Goal: Task Accomplishment & Management: Manage account settings

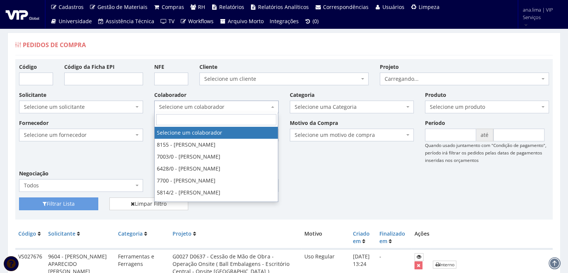
click at [243, 103] on span "Selecione um colaborador" at bounding box center [214, 106] width 110 height 7
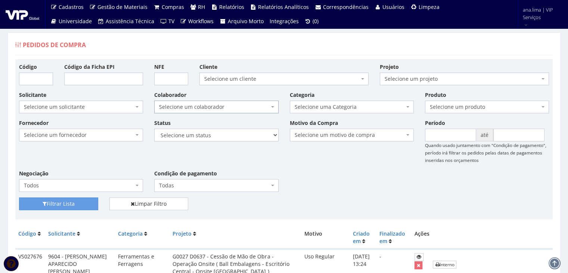
click at [243, 107] on span "Selecione um colaborador" at bounding box center [214, 106] width 110 height 7
click at [247, 137] on select "Selecione um status Cancelado Aguardando Aprovação Diretoria Pedido Aprovado Ag…" at bounding box center [216, 135] width 124 height 13
select select "1"
click at [154, 129] on select "Selecione um status Cancelado Aguardando Aprovação Diretoria Pedido Aprovado Ag…" at bounding box center [216, 135] width 124 height 13
click at [72, 204] on button "Filtrar Lista" at bounding box center [58, 203] width 79 height 13
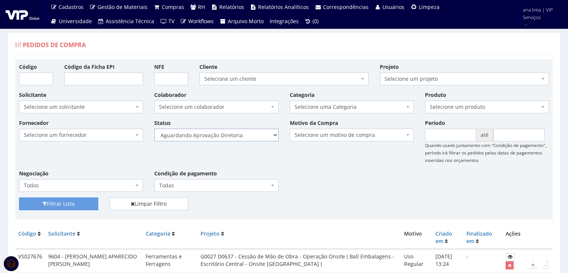
click at [232, 136] on select "Selecione um status Cancelado Aguardando Aprovação Diretoria Pedido Aprovado Ag…" at bounding box center [216, 135] width 124 height 13
select select "4"
click at [154, 129] on select "Selecione um status Cancelado Aguardando Aprovação Diretoria Pedido Aprovado Ag…" at bounding box center [216, 135] width 124 height 13
click at [86, 202] on button "Filtrar Lista" at bounding box center [58, 203] width 79 height 13
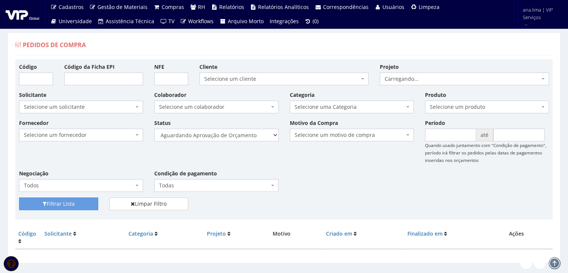
scroll to position [15, 0]
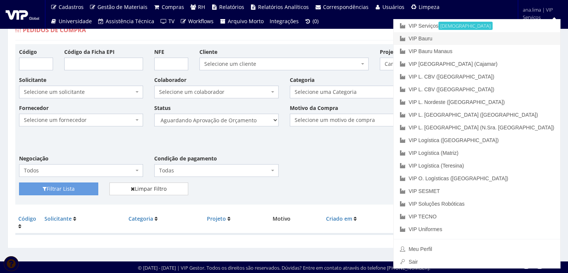
click at [515, 36] on link "VIP Bauru" at bounding box center [477, 38] width 167 height 13
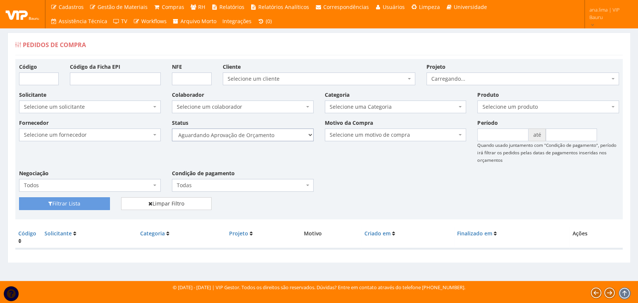
click at [260, 136] on select "Selecione um status Cancelado Aguardando Aprovação Diretoria Pedido Aprovado Ag…" at bounding box center [243, 135] width 142 height 13
select select "1"
click at [172, 129] on select "Selecione um status Cancelado Aguardando Aprovação Diretoria Pedido Aprovado Ag…" at bounding box center [243, 135] width 142 height 13
click at [90, 200] on button "Filtrar Lista" at bounding box center [64, 203] width 91 height 13
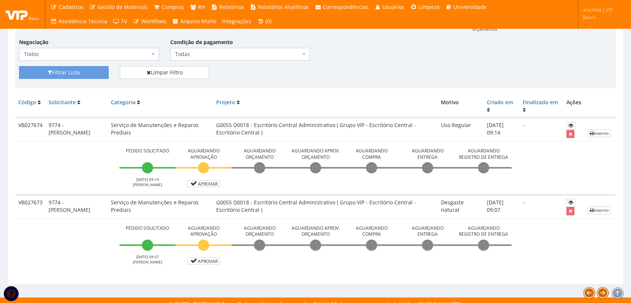
scroll to position [137, 0]
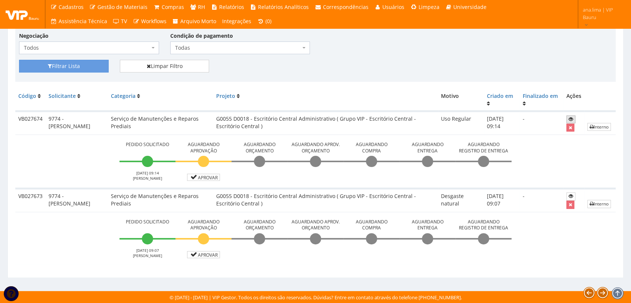
click at [569, 117] on icon at bounding box center [571, 119] width 4 height 5
click at [208, 177] on link "Aprovar" at bounding box center [203, 177] width 33 height 7
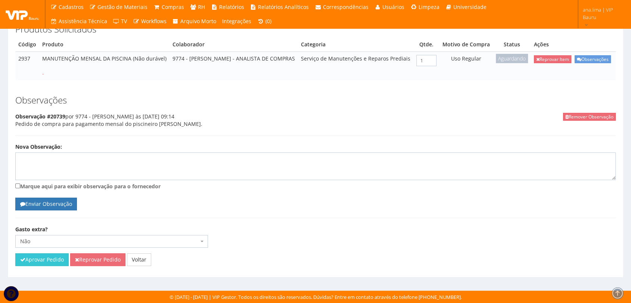
scroll to position [146, 0]
drag, startPoint x: 30, startPoint y: 258, endPoint x: 345, endPoint y: 42, distance: 381.9
click at [30, 258] on button "Aprovar Pedido" at bounding box center [41, 259] width 53 height 13
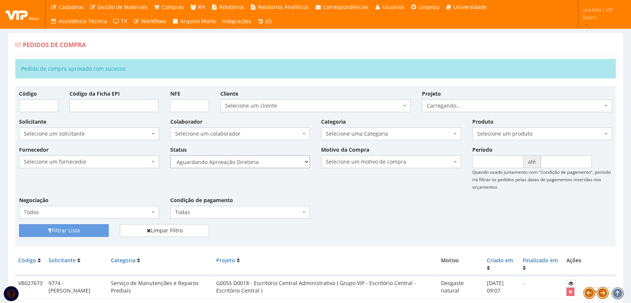
drag, startPoint x: 254, startPoint y: 161, endPoint x: 254, endPoint y: 166, distance: 5.2
click at [254, 161] on select "Selecione um status Cancelado Aguardando Aprovação Diretoria Pedido Aprovado Ag…" at bounding box center [240, 161] width 140 height 13
select select "4"
click at [170, 155] on select "Selecione um status Cancelado Aguardando Aprovação Diretoria Pedido Aprovado Ag…" at bounding box center [240, 161] width 140 height 13
click at [90, 230] on button "Filtrar Lista" at bounding box center [64, 230] width 90 height 13
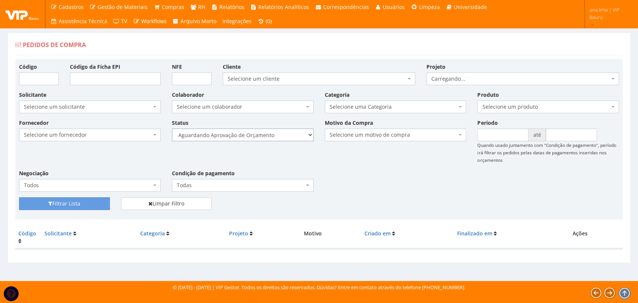
click at [260, 129] on select "Selecione um status Cancelado Aguardando Aprovação Diretoria Pedido Aprovado Ag…" at bounding box center [243, 135] width 142 height 13
select select "1"
click at [172, 129] on select "Selecione um status Cancelado Aguardando Aprovação Diretoria Pedido Aprovado Ag…" at bounding box center [243, 135] width 142 height 13
drag, startPoint x: 93, startPoint y: 205, endPoint x: 118, endPoint y: 197, distance: 27.1
click at [93, 205] on button "Filtrar Lista" at bounding box center [64, 203] width 91 height 13
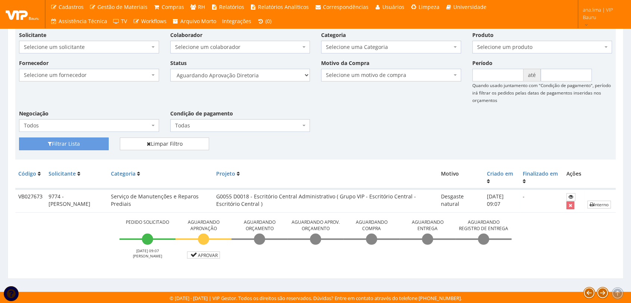
scroll to position [60, 0]
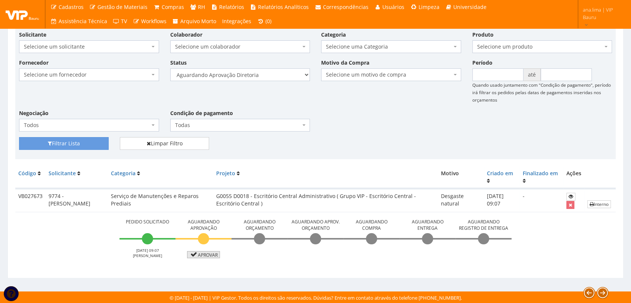
click at [203, 254] on link "Aprovar" at bounding box center [203, 254] width 33 height 7
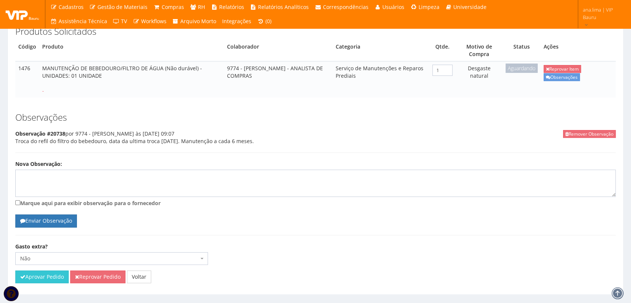
scroll to position [146, 0]
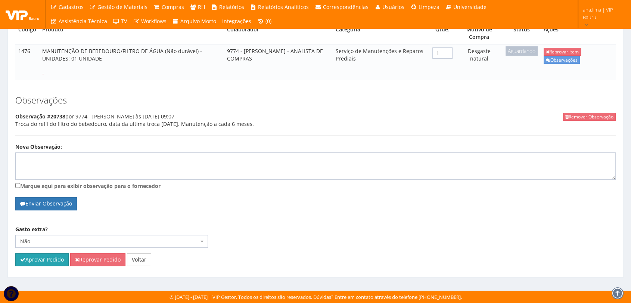
click at [48, 258] on button "Aprovar Pedido" at bounding box center [41, 259] width 53 height 13
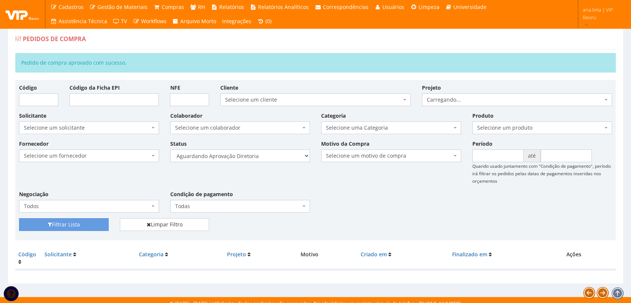
scroll to position [12, 0]
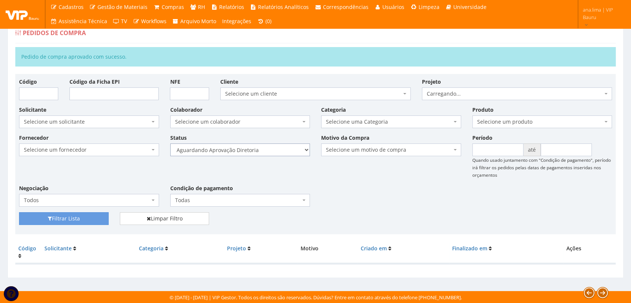
click at [287, 150] on select "Selecione um status Cancelado Aguardando Aprovação Diretoria Pedido Aprovado Ag…" at bounding box center [240, 149] width 140 height 13
click at [276, 149] on select "Selecione um status Cancelado Aguardando Aprovação Diretoria Pedido Aprovado Ag…" at bounding box center [240, 149] width 140 height 13
click at [170, 143] on select "Selecione um status Cancelado Aguardando Aprovação Diretoria Pedido Aprovado Ag…" at bounding box center [240, 149] width 140 height 13
click at [81, 218] on button "Filtrar Lista" at bounding box center [64, 218] width 90 height 13
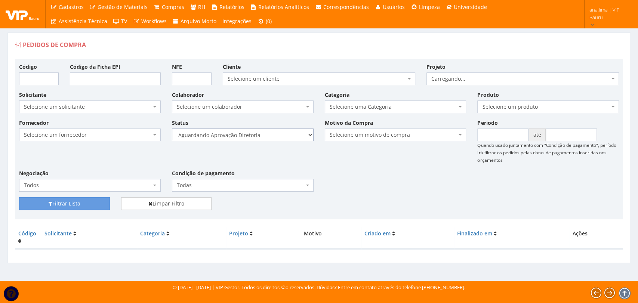
click at [271, 139] on select "Selecione um status Cancelado Aguardando Aprovação Diretoria Pedido Aprovado Ag…" at bounding box center [243, 135] width 142 height 13
select select "4"
click at [172, 129] on select "Selecione um status Cancelado Aguardando Aprovação Diretoria Pedido Aprovado Ag…" at bounding box center [243, 135] width 142 height 13
click at [91, 205] on button "Filtrar Lista" at bounding box center [64, 203] width 91 height 13
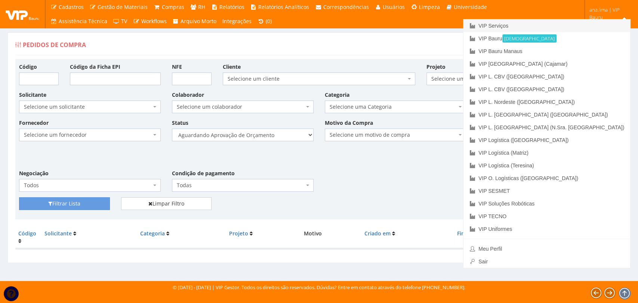
click at [559, 25] on link "VIP Serviços" at bounding box center [546, 25] width 167 height 13
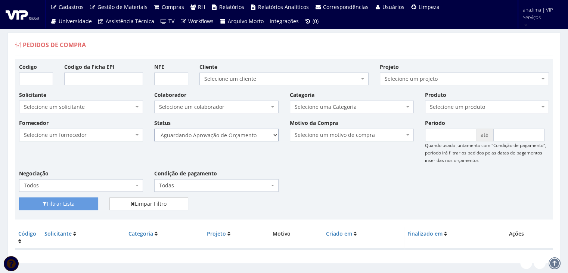
click at [248, 136] on select "Selecione um status Cancelado Aguardando Aprovação Diretoria Pedido Aprovado Ag…" at bounding box center [216, 135] width 124 height 13
select select "1"
click at [154, 129] on select "Selecione um status Cancelado Aguardando Aprovação Diretoria Pedido Aprovado Ag…" at bounding box center [216, 135] width 124 height 13
click at [78, 205] on button "Filtrar Lista" at bounding box center [58, 203] width 79 height 13
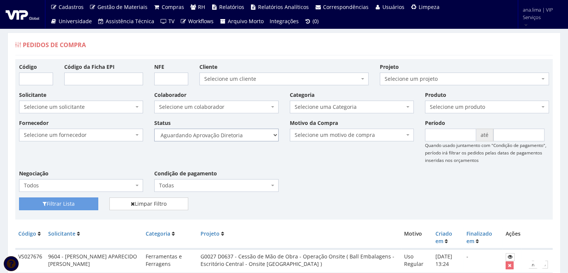
click at [247, 135] on select "Selecione um status Cancelado Aguardando Aprovação Diretoria Pedido Aprovado Ag…" at bounding box center [216, 135] width 124 height 13
select select "4"
click at [154, 129] on select "Selecione um status Cancelado Aguardando Aprovação Diretoria Pedido Aprovado Ag…" at bounding box center [216, 135] width 124 height 13
click at [79, 201] on button "Filtrar Lista" at bounding box center [58, 203] width 79 height 13
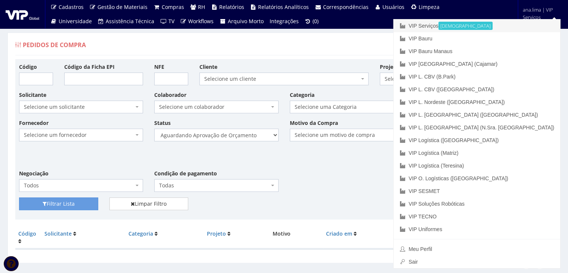
click at [500, 24] on link "VIP Serviços Ativa" at bounding box center [477, 25] width 167 height 13
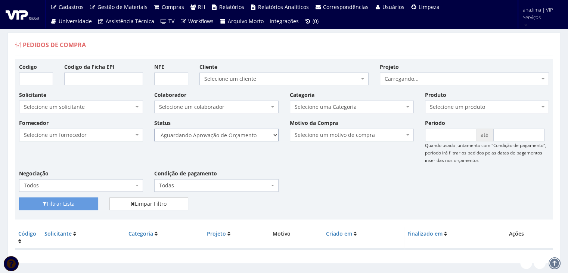
drag, startPoint x: 0, startPoint y: 0, endPoint x: 253, endPoint y: 139, distance: 288.8
click at [253, 133] on select "Selecione um status Cancelado Aguardando Aprovação Diretoria Pedido Aprovado Ag…" at bounding box center [216, 135] width 124 height 13
select select "1"
click at [154, 129] on select "Selecione um status Cancelado Aguardando Aprovação Diretoria Pedido Aprovado Ag…" at bounding box center [216, 135] width 124 height 13
click at [92, 201] on button "Filtrar Lista" at bounding box center [58, 203] width 79 height 13
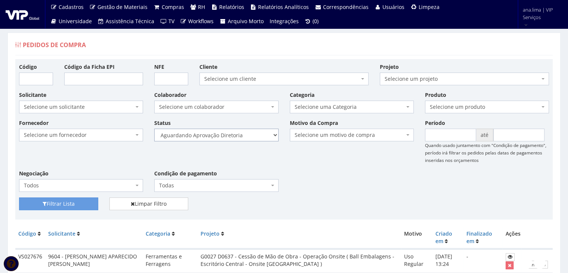
click at [244, 136] on select "Selecione um status Cancelado Aguardando Aprovação Diretoria Pedido Aprovado Ag…" at bounding box center [216, 135] width 124 height 13
select select "4"
click at [154, 129] on select "Selecione um status Cancelado Aguardando Aprovação Diretoria Pedido Aprovado Ag…" at bounding box center [216, 135] width 124 height 13
drag, startPoint x: 76, startPoint y: 205, endPoint x: 87, endPoint y: 201, distance: 11.6
click at [76, 205] on button "Filtrar Lista" at bounding box center [58, 203] width 79 height 13
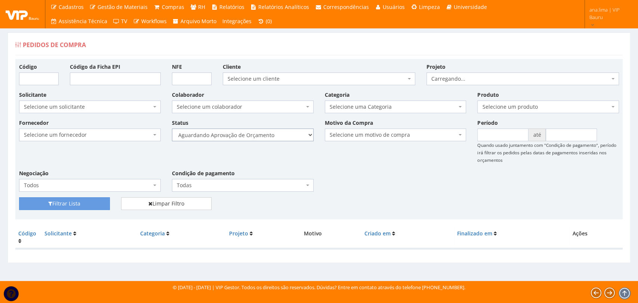
click at [286, 133] on select "Selecione um status Cancelado Aguardando Aprovação Diretoria Pedido Aprovado Ag…" at bounding box center [243, 135] width 142 height 13
select select "1"
click at [172, 129] on select "Selecione um status Cancelado Aguardando Aprovação Diretoria Pedido Aprovado Ag…" at bounding box center [243, 135] width 142 height 13
click at [89, 199] on button "Filtrar Lista" at bounding box center [64, 203] width 91 height 13
click at [283, 132] on select "Selecione um status Cancelado Aguardando Aprovação Diretoria Pedido Aprovado Ag…" at bounding box center [243, 135] width 142 height 13
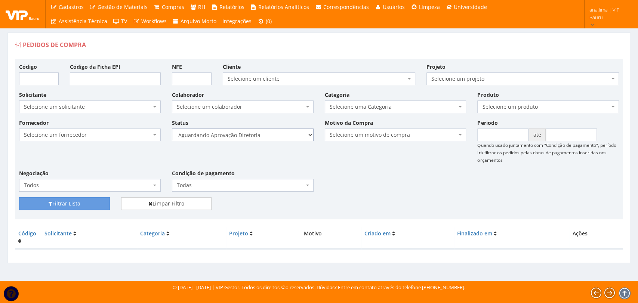
click at [275, 134] on select "Selecione um status Cancelado Aguardando Aprovação Diretoria Pedido Aprovado Ag…" at bounding box center [243, 135] width 142 height 13
select select "4"
click at [172, 129] on select "Selecione um status Cancelado Aguardando Aprovação Diretoria Pedido Aprovado Ag…" at bounding box center [243, 135] width 142 height 13
click at [100, 201] on button "Filtrar Lista" at bounding box center [64, 203] width 91 height 13
click at [272, 138] on select "Selecione um status Cancelado Aguardando Aprovação Diretoria Pedido Aprovado Ag…" at bounding box center [243, 135] width 142 height 13
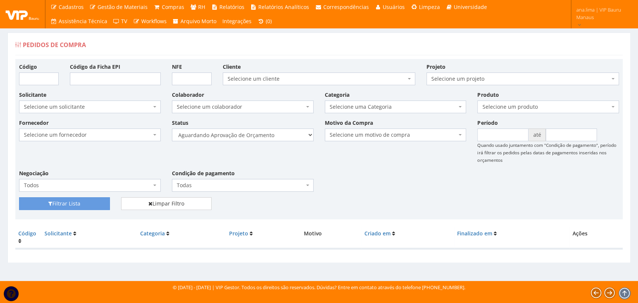
select select "1"
click at [172, 129] on select "Selecione um status Cancelado Aguardando Aprovação Diretoria Pedido Aprovado Ag…" at bounding box center [243, 135] width 142 height 13
click at [97, 203] on button "Filtrar Lista" at bounding box center [64, 203] width 91 height 13
click at [230, 137] on select "Selecione um status Cancelado Aguardando Aprovação Diretoria Pedido Aprovado Ag…" at bounding box center [243, 135] width 142 height 13
click at [172, 129] on select "Selecione um status Cancelado Aguardando Aprovação Diretoria Pedido Aprovado Ag…" at bounding box center [243, 135] width 142 height 13
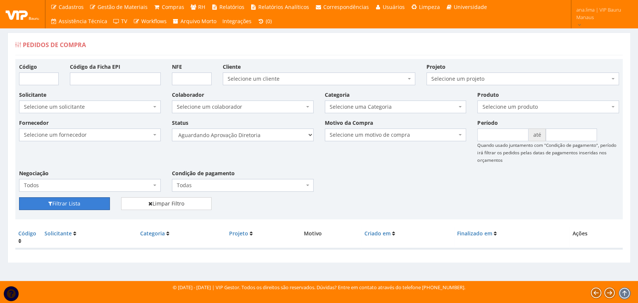
drag, startPoint x: 84, startPoint y: 205, endPoint x: 121, endPoint y: 188, distance: 40.6
click at [84, 205] on button "Filtrar Lista" at bounding box center [64, 203] width 91 height 13
drag, startPoint x: 0, startPoint y: 0, endPoint x: 280, endPoint y: 139, distance: 313.0
click at [279, 137] on select "Selecione um status Cancelado Aguardando Aprovação Diretoria Pedido Aprovado Ag…" at bounding box center [243, 135] width 142 height 13
select select "4"
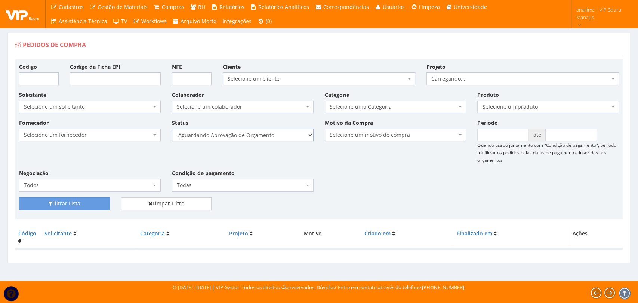
click at [172, 129] on select "Selecione um status Cancelado Aguardando Aprovação Diretoria Pedido Aprovado Ag…" at bounding box center [243, 135] width 142 height 13
click at [103, 203] on button "Filtrar Lista" at bounding box center [64, 203] width 91 height 13
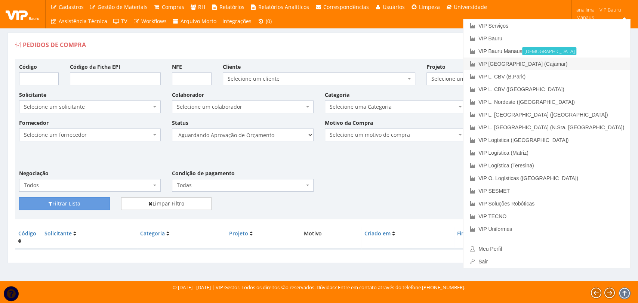
click at [590, 64] on link "VIP [GEOGRAPHIC_DATA] (Cajamar)" at bounding box center [546, 64] width 167 height 13
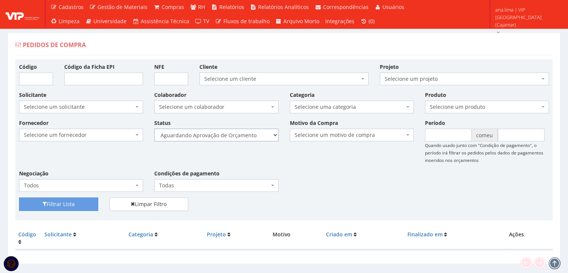
click at [256, 136] on select "Selecione um status Cancelado Aguardando Aprovação Diretoria Pedido Aprovado Ag…" at bounding box center [216, 135] width 124 height 13
select select "1"
click at [154, 129] on select "Selecione um status Cancelado Aguardando Aprovação Diretoria Pedido Aprovado Ag…" at bounding box center [216, 135] width 124 height 13
click at [92, 199] on button "Filtrar Lista" at bounding box center [58, 203] width 79 height 13
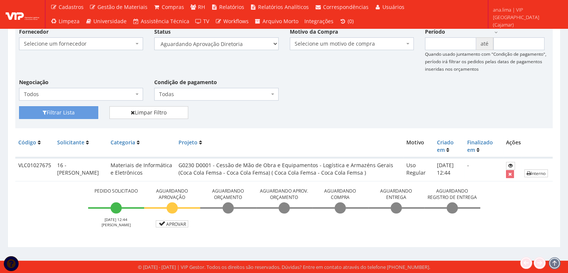
scroll to position [96, 0]
click at [173, 226] on link "Aprovar" at bounding box center [172, 223] width 33 height 7
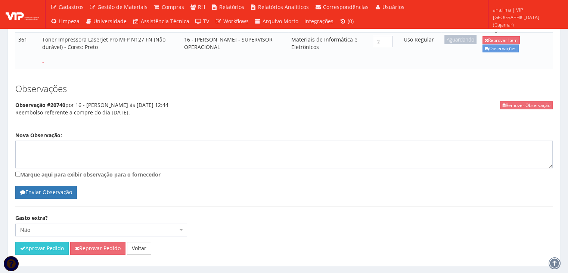
scroll to position [191, 0]
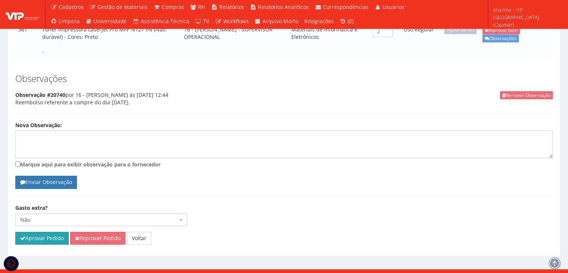
click at [30, 232] on button "Aprovar Pedido" at bounding box center [41, 238] width 53 height 13
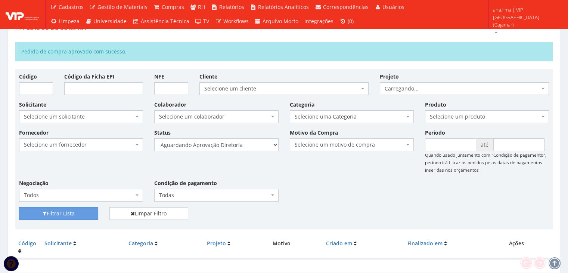
scroll to position [42, 0]
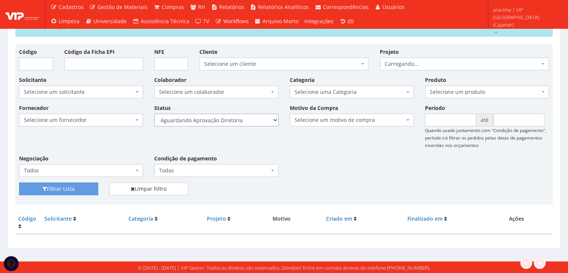
click at [247, 118] on select "Selecione um status Cancelado Aguardando Aprovação Diretoria Pedido Aprovado Ag…" at bounding box center [216, 120] width 124 height 13
click at [154, 114] on select "Selecione um status Cancelado Aguardando Aprovação Diretoria Pedido Aprovado Ag…" at bounding box center [216, 120] width 124 height 13
click at [77, 185] on button "Filtrar Lista" at bounding box center [58, 188] width 79 height 13
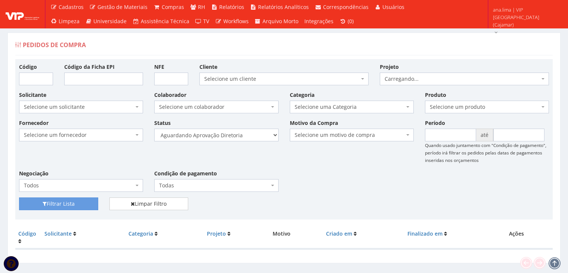
scroll to position [15, 0]
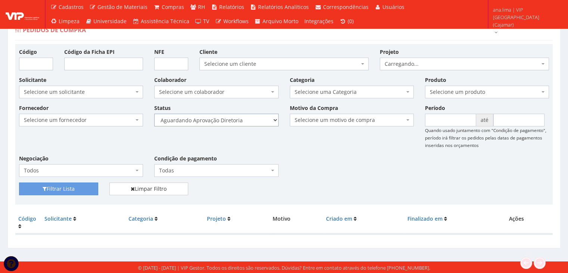
click at [244, 118] on select "Selecione um status Cancelado Aguardando Aprovação Diretoria Pedido Aprovado Ag…" at bounding box center [216, 120] width 124 height 13
select select "4"
click at [154, 114] on select "Selecione um status Cancelado Aguardando Aprovação Diretoria Pedido Aprovado Ag…" at bounding box center [216, 120] width 124 height 13
click at [73, 188] on button "Filtrar Lista" at bounding box center [58, 188] width 79 height 13
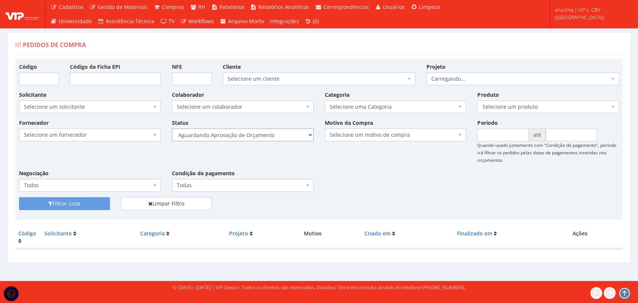
click at [287, 130] on select "Selecione um status Cancelado Aguardando Aprovação Diretoria Pedido Aprovado Ag…" at bounding box center [243, 135] width 142 height 13
select select "1"
click at [172, 129] on select "Selecione um status Cancelado Aguardando Aprovação Diretoria Pedido Aprovado Ag…" at bounding box center [243, 135] width 142 height 13
drag, startPoint x: 60, startPoint y: 200, endPoint x: 200, endPoint y: 178, distance: 141.8
click at [60, 200] on button "Filtrar Lista" at bounding box center [64, 203] width 91 height 13
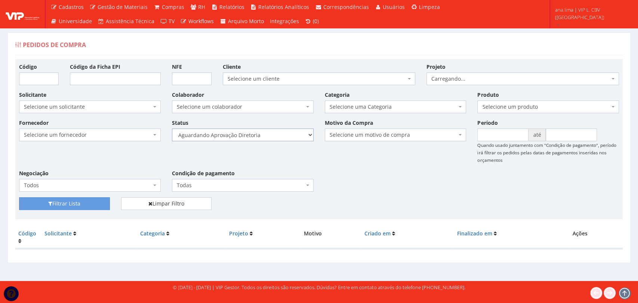
click at [284, 130] on select "Selecione um status Cancelado Aguardando Aprovação Diretoria Pedido Aprovado Ag…" at bounding box center [243, 135] width 142 height 13
select select "4"
click at [172, 129] on select "Selecione um status Cancelado Aguardando Aprovação Diretoria Pedido Aprovado Ag…" at bounding box center [243, 135] width 142 height 13
click at [88, 197] on button "Filtrar Lista" at bounding box center [64, 203] width 91 height 13
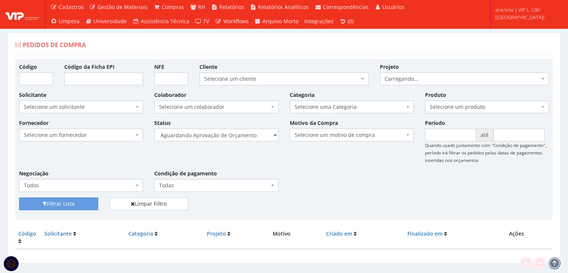
scroll to position [15, 0]
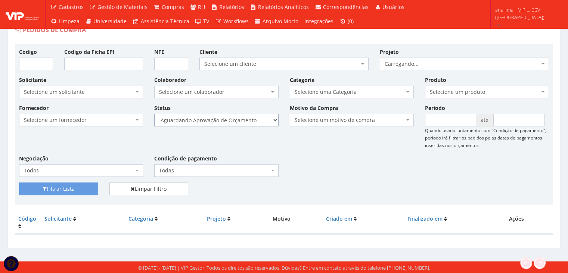
click at [260, 120] on select "Selecione um status Cancelado Aguardando Aprovação Diretoria Pedido Aprovado Ag…" at bounding box center [216, 120] width 124 height 13
click at [253, 120] on select "Selecione um status Cancelado Aguardando Aprovação Diretoria Pedido Aprovado Ag…" at bounding box center [216, 120] width 124 height 13
select select "1"
click at [154, 114] on select "Selecione um status Cancelado Aguardando Aprovação Diretoria Pedido Aprovado Ag…" at bounding box center [216, 120] width 124 height 13
click at [67, 187] on button "Filtrar Lista" at bounding box center [58, 188] width 79 height 13
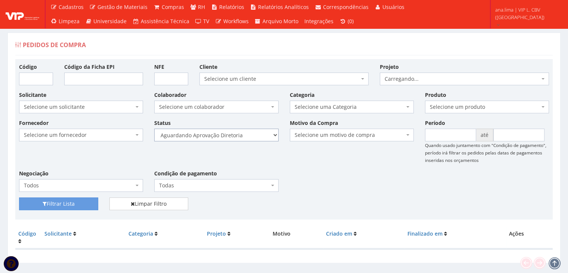
click at [244, 138] on select "Selecione um status Cancelado Aguardando Aprovação Diretoria Pedido Aprovado Ag…" at bounding box center [216, 135] width 124 height 13
select select "4"
click at [154, 129] on select "Selecione um status Cancelado Aguardando Aprovação Diretoria Pedido Aprovado Ag…" at bounding box center [216, 135] width 124 height 13
click at [64, 203] on button "Filtrar Lista" at bounding box center [58, 203] width 79 height 13
click at [252, 134] on select "Selecione um status Cancelado Aguardando Aprovação Diretoria Pedido Aprovado Ag…" at bounding box center [216, 135] width 124 height 13
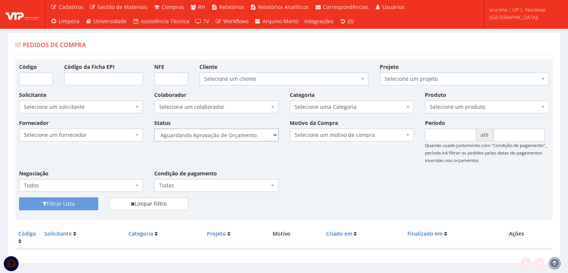
select select "1"
click at [154, 129] on select "Selecione um status Cancelado Aguardando Aprovação Diretoria Pedido Aprovado Ag…" at bounding box center [216, 135] width 124 height 13
click at [76, 203] on button "Filtrar Lista" at bounding box center [58, 203] width 79 height 13
click at [250, 135] on select "Selecione um status Cancelado Aguardando Aprovação Diretoria Pedido Aprovado Ag…" at bounding box center [216, 135] width 124 height 13
select select "4"
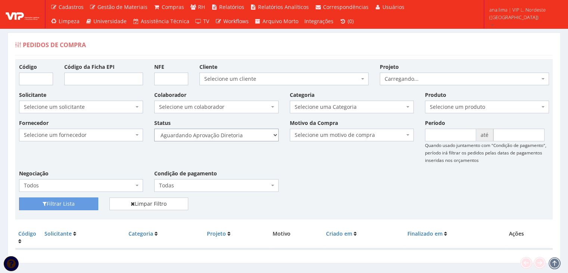
click at [154, 129] on select "Selecione um status Cancelado Aguardando Aprovação Diretoria Pedido Aprovado Ag…" at bounding box center [216, 135] width 124 height 13
click at [86, 203] on button "Filtrar Lista" at bounding box center [58, 203] width 79 height 13
click at [241, 132] on select "Selecione um status Cancelado Aguardando Aprovação Diretoria Pedido Aprovado Ag…" at bounding box center [216, 135] width 124 height 13
select select "1"
click at [154, 129] on select "Selecione um status Cancelado Aguardando Aprovação Diretoria Pedido Aprovado Ag…" at bounding box center [216, 135] width 124 height 13
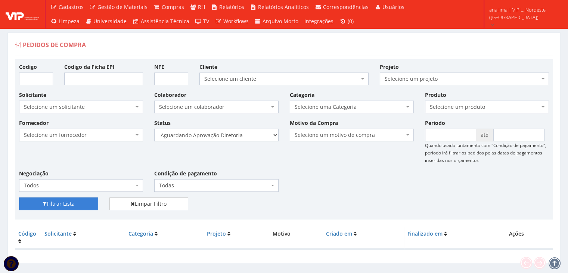
click at [83, 204] on button "Filtrar Lista" at bounding box center [58, 203] width 79 height 13
drag, startPoint x: 0, startPoint y: 0, endPoint x: 252, endPoint y: 133, distance: 285.0
click at [252, 133] on select "Selecione um status Cancelado Aguardando Aprovação Diretoria Pedido Aprovado Ag…" at bounding box center [216, 135] width 124 height 13
select select "4"
click at [154, 129] on select "Selecione um status Cancelado Aguardando Aprovação Diretoria Pedido Aprovado Ag…" at bounding box center [216, 135] width 124 height 13
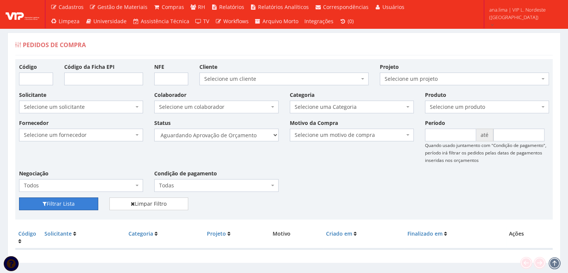
drag, startPoint x: 90, startPoint y: 199, endPoint x: 244, endPoint y: 174, distance: 155.5
click at [90, 199] on button "Filtrar Lista" at bounding box center [58, 203] width 79 height 13
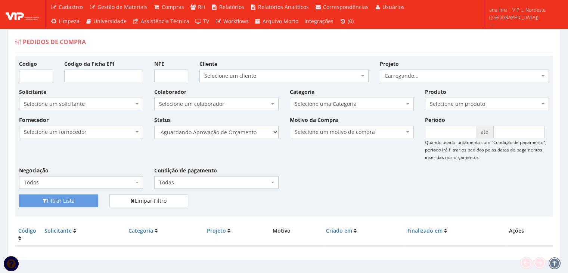
scroll to position [15, 0]
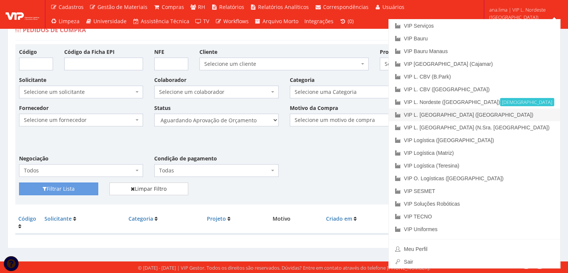
click at [519, 114] on link "VIP L. [GEOGRAPHIC_DATA] ([GEOGRAPHIC_DATA])" at bounding box center [474, 114] width 171 height 13
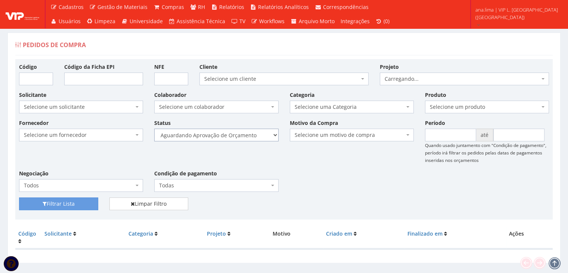
drag, startPoint x: 0, startPoint y: 0, endPoint x: 250, endPoint y: 135, distance: 283.7
click at [250, 135] on select "Selecione um status Cancelado Aguardando Aprovação Diretoria Pedido Aprovado Ag…" at bounding box center [216, 135] width 124 height 13
select select "1"
click at [154, 129] on select "Selecione um status Cancelado Aguardando Aprovação Diretoria Pedido Aprovado Ag…" at bounding box center [216, 135] width 124 height 13
click at [80, 204] on button "Filtrar Lista" at bounding box center [58, 203] width 79 height 13
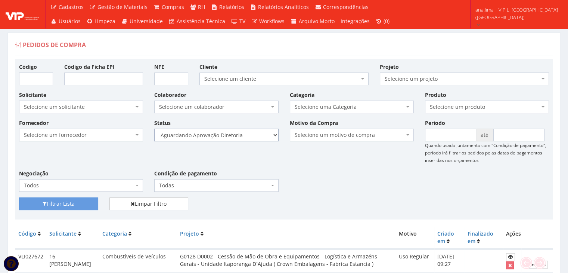
click at [255, 134] on select "Selecione um status Cancelado Aguardando Aprovação Diretoria Pedido Aprovado Ag…" at bounding box center [216, 135] width 124 height 13
select select "4"
click at [154, 129] on select "Selecione um status Cancelado Aguardando Aprovação Diretoria Pedido Aprovado Ag…" at bounding box center [216, 135] width 124 height 13
drag, startPoint x: 82, startPoint y: 202, endPoint x: 109, endPoint y: 190, distance: 29.4
click at [82, 203] on button "Filtrar Lista" at bounding box center [58, 203] width 79 height 13
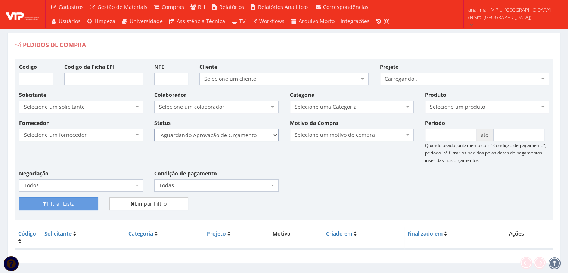
click at [250, 136] on select "Selecione um status Cancelado Aguardando Aprovação Diretoria Pedido Aprovado Ag…" at bounding box center [216, 135] width 124 height 13
select select "1"
click at [154, 129] on select "Selecione um status Cancelado Aguardando Aprovação Diretoria Pedido Aprovado Ag…" at bounding box center [216, 135] width 124 height 13
drag, startPoint x: 88, startPoint y: 203, endPoint x: 188, endPoint y: 181, distance: 102.4
click at [88, 203] on button "Filtrar Lista" at bounding box center [58, 203] width 79 height 13
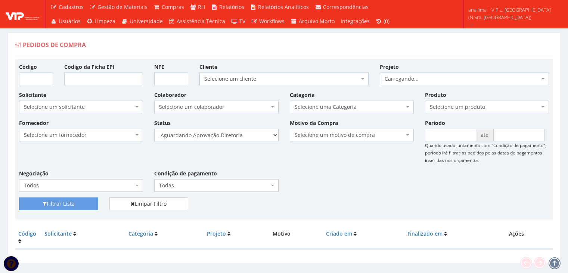
scroll to position [15, 0]
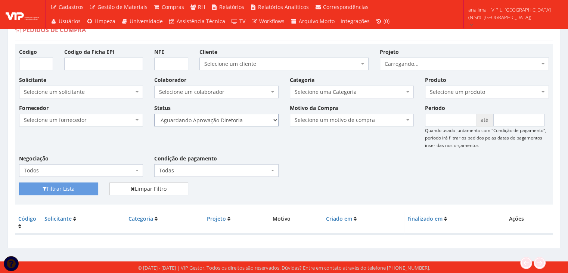
click at [250, 117] on select "Selecione um status Cancelado Aguardando Aprovação Diretoria Pedido Aprovado Ag…" at bounding box center [216, 120] width 124 height 13
select select "4"
click at [154, 114] on select "Selecione um status Cancelado Aguardando Aprovação Diretoria Pedido Aprovado Ag…" at bounding box center [216, 120] width 124 height 13
click at [80, 188] on button "Filtrar Lista" at bounding box center [58, 188] width 79 height 13
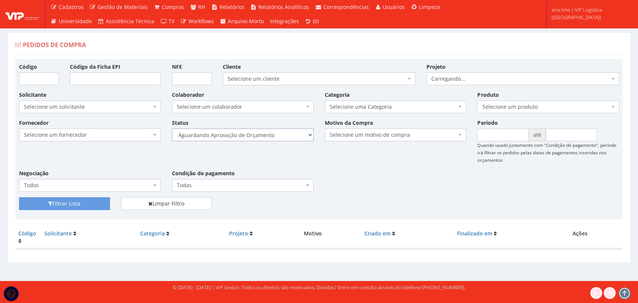
click at [294, 136] on select "Selecione um status Cancelado Aguardando Aprovação Diretoria Pedido Aprovado Ag…" at bounding box center [243, 135] width 142 height 13
select select "1"
click at [172, 129] on select "Selecione um status Cancelado Aguardando Aprovação Diretoria Pedido Aprovado Ag…" at bounding box center [243, 135] width 142 height 13
click at [96, 203] on button "Filtrar Lista" at bounding box center [64, 203] width 91 height 13
click at [278, 137] on select "Selecione um status Cancelado Aguardando Aprovação Diretoria Pedido Aprovado Ag…" at bounding box center [243, 135] width 142 height 13
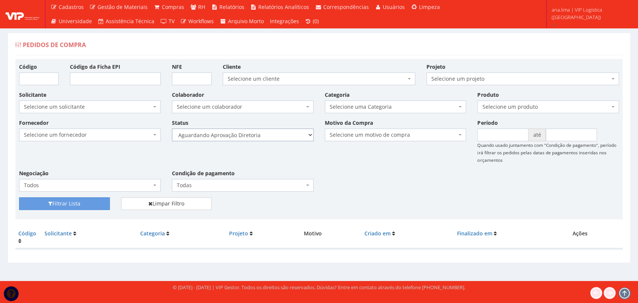
select select "4"
click at [172, 129] on select "Selecione um status Cancelado Aguardando Aprovação Diretoria Pedido Aprovado Ag…" at bounding box center [243, 135] width 142 height 13
click at [94, 199] on button "Filtrar Lista" at bounding box center [64, 203] width 91 height 13
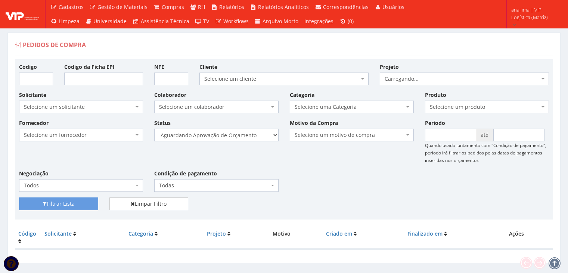
click at [269, 135] on select "Selecione um status Cancelado Aguardando Aprovação Diretoria Pedido Aprovado Ag…" at bounding box center [216, 135] width 124 height 13
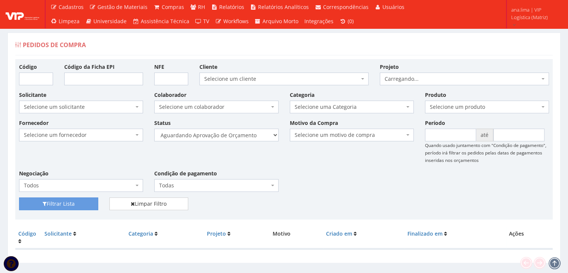
select select "1"
click at [154, 129] on select "Selecione um status Cancelado Aguardando Aprovação Diretoria Pedido Aprovado Ag…" at bounding box center [216, 135] width 124 height 13
click at [78, 204] on button "Filtrar Lista" at bounding box center [58, 203] width 79 height 13
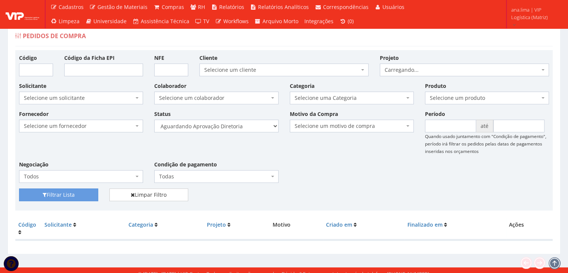
scroll to position [15, 0]
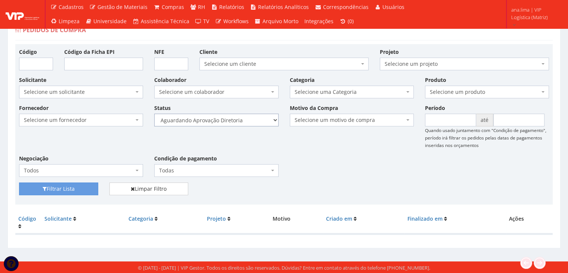
drag, startPoint x: 258, startPoint y: 118, endPoint x: 258, endPoint y: 124, distance: 6.4
click at [258, 118] on select "Selecione um status Cancelado Aguardando Aprovação Diretoria Pedido Aprovado Ag…" at bounding box center [216, 120] width 124 height 13
select select "4"
click at [154, 114] on select "Selecione um status Cancelado Aguardando Aprovação Diretoria Pedido Aprovado Ag…" at bounding box center [216, 120] width 124 height 13
drag, startPoint x: 82, startPoint y: 189, endPoint x: 166, endPoint y: 176, distance: 85.1
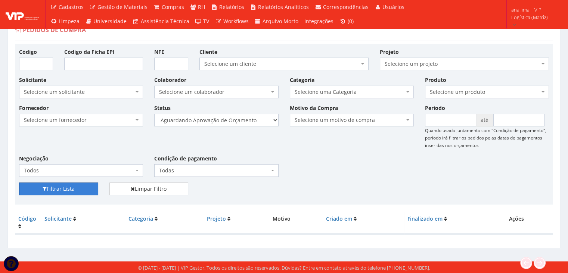
click at [82, 189] on button "Filtrar Lista" at bounding box center [58, 188] width 79 height 13
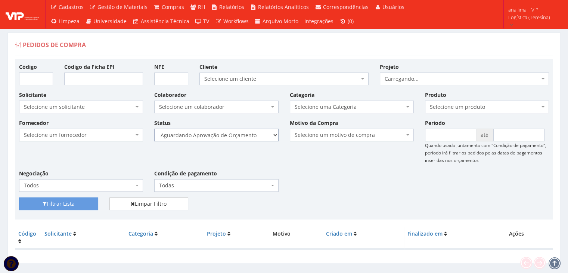
drag, startPoint x: 260, startPoint y: 132, endPoint x: 256, endPoint y: 138, distance: 7.2
click at [260, 132] on select "Selecione um status Cancelado Aguardando Aprovação Diretoria Pedido Aprovado Ag…" at bounding box center [216, 135] width 124 height 13
select select "1"
click at [154, 129] on select "Selecione um status Cancelado Aguardando Aprovação Diretoria Pedido Aprovado Ag…" at bounding box center [216, 135] width 124 height 13
click at [87, 199] on button "Filtrar Lista" at bounding box center [58, 203] width 79 height 13
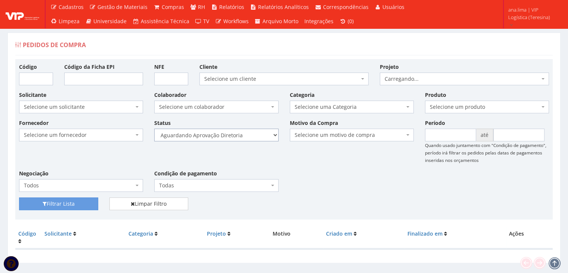
click at [262, 140] on select "Selecione um status Cancelado Aguardando Aprovação Diretoria Pedido Aprovado Ag…" at bounding box center [216, 135] width 124 height 13
select select "4"
click at [154, 129] on select "Selecione um status Cancelado Aguardando Aprovação Diretoria Pedido Aprovado Ag…" at bounding box center [216, 135] width 124 height 13
click at [85, 204] on button "Filtrar Lista" at bounding box center [58, 203] width 79 height 13
click at [252, 136] on select "Selecione um status Cancelado Aguardando Aprovação Diretoria Pedido Aprovado Ag…" at bounding box center [216, 135] width 124 height 13
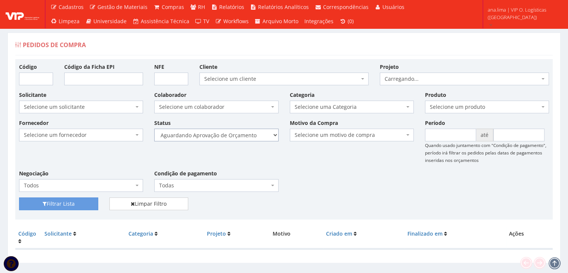
select select "1"
click at [154, 129] on select "Selecione um status Cancelado Aguardando Aprovação Diretoria Pedido Aprovado Ag…" at bounding box center [216, 135] width 124 height 13
click at [82, 197] on button "Filtrar Lista" at bounding box center [58, 203] width 79 height 13
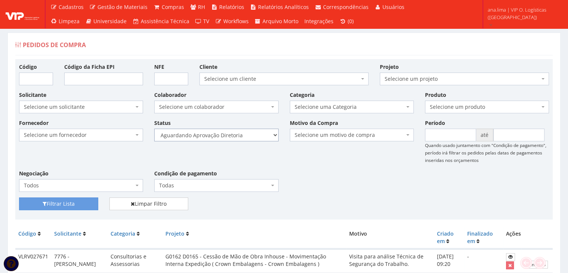
drag, startPoint x: 244, startPoint y: 133, endPoint x: 244, endPoint y: 140, distance: 7.1
click at [244, 133] on select "Selecione um status Cancelado Aguardando Aprovação Diretoria Pedido Aprovado Ag…" at bounding box center [216, 135] width 124 height 13
select select "4"
click at [154, 129] on select "Selecione um status Cancelado Aguardando Aprovação Diretoria Pedido Aprovado Ag…" at bounding box center [216, 135] width 124 height 13
click at [63, 199] on button "Filtrar Lista" at bounding box center [58, 203] width 79 height 13
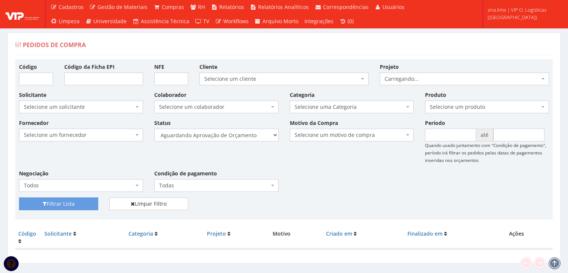
scroll to position [15, 0]
